Goal: Communication & Community: Answer question/provide support

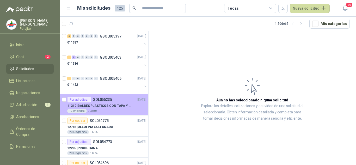
click at [109, 99] on p "SOL055235" at bounding box center [102, 100] width 19 height 4
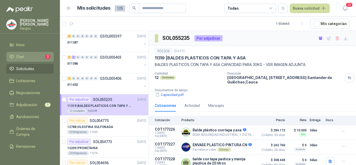
click at [17, 56] on span "Chat" at bounding box center [20, 57] width 8 height 6
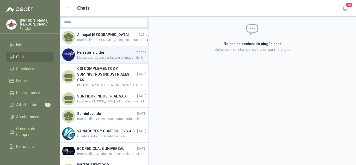
click at [117, 53] on h4 "Ferretería Líder" at bounding box center [106, 52] width 58 height 6
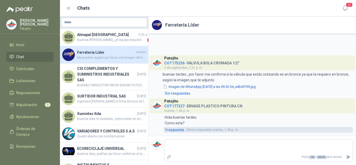
click at [175, 128] on span "1 respuesta" at bounding box center [174, 130] width 19 height 6
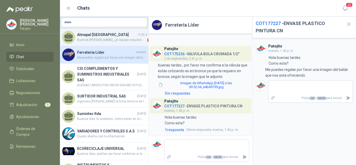
click at [110, 42] on span "Buenos [PERSON_NAME], ¿el equipo requiere calentamiento o agitación? ¿Algún mat…" at bounding box center [111, 39] width 69 height 5
